Goal: Task Accomplishment & Management: Complete application form

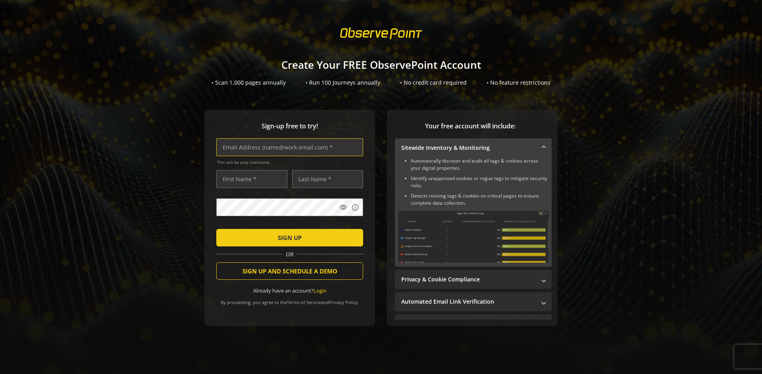
click at [288, 147] on input "text" at bounding box center [289, 147] width 147 height 18
type input "[EMAIL_ADDRESS][DOMAIN_NAME]"
click at [250, 179] on input "text" at bounding box center [251, 179] width 71 height 18
type input "Test"
click at [326, 179] on input "text" at bounding box center [327, 179] width 71 height 18
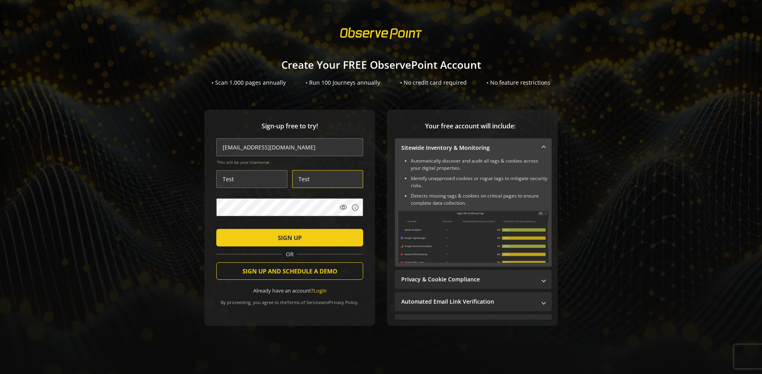
type input "Test"
click at [288, 237] on span "SIGN UP" at bounding box center [290, 237] width 24 height 14
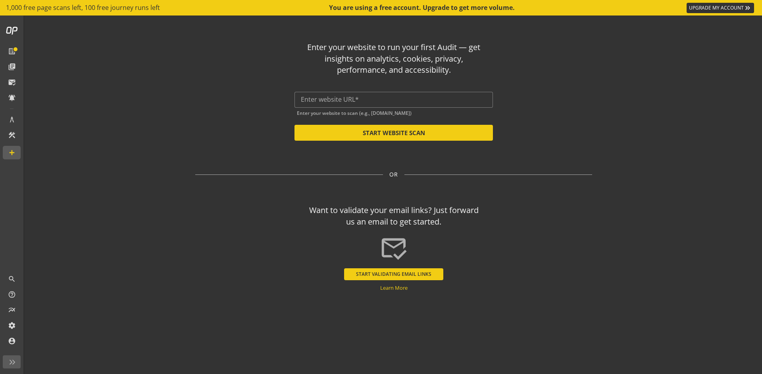
click at [394, 274] on button "START VALIDATING EMAIL LINKS" at bounding box center [393, 274] width 99 height 12
